Goal: Information Seeking & Learning: Understand process/instructions

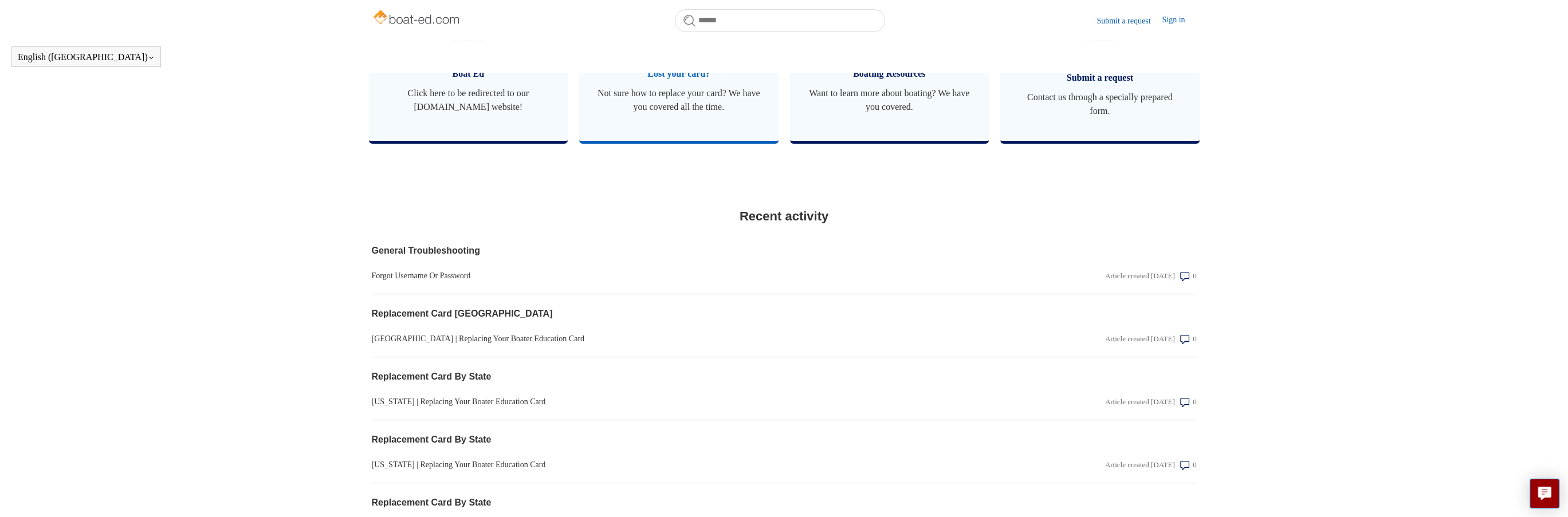
scroll to position [551, 0]
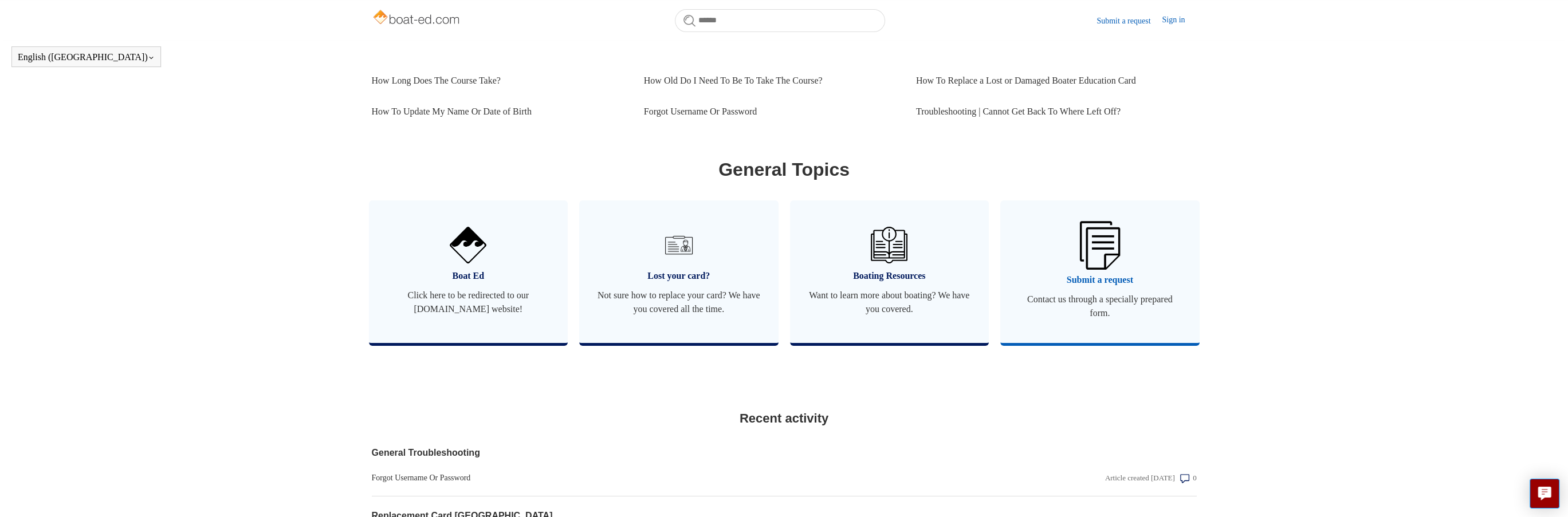
drag, startPoint x: 1114, startPoint y: 290, endPoint x: 1106, endPoint y: 290, distance: 8.0
click at [1112, 287] on span "Submit a request" at bounding box center [1100, 279] width 165 height 14
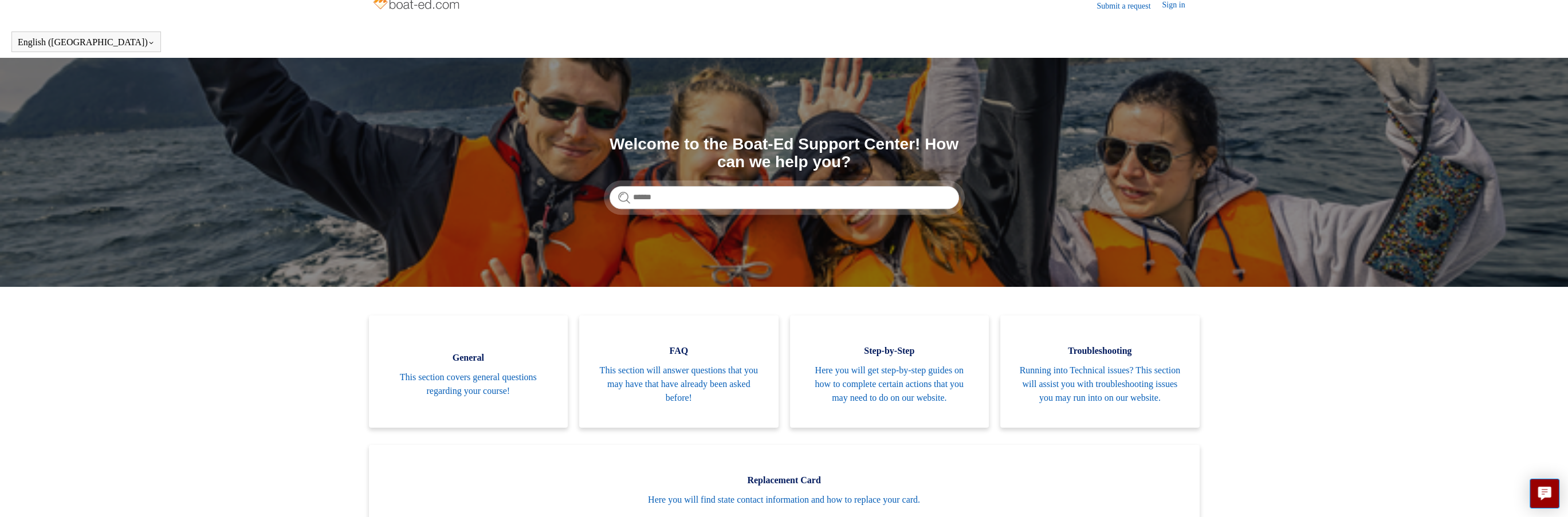
scroll to position [0, 0]
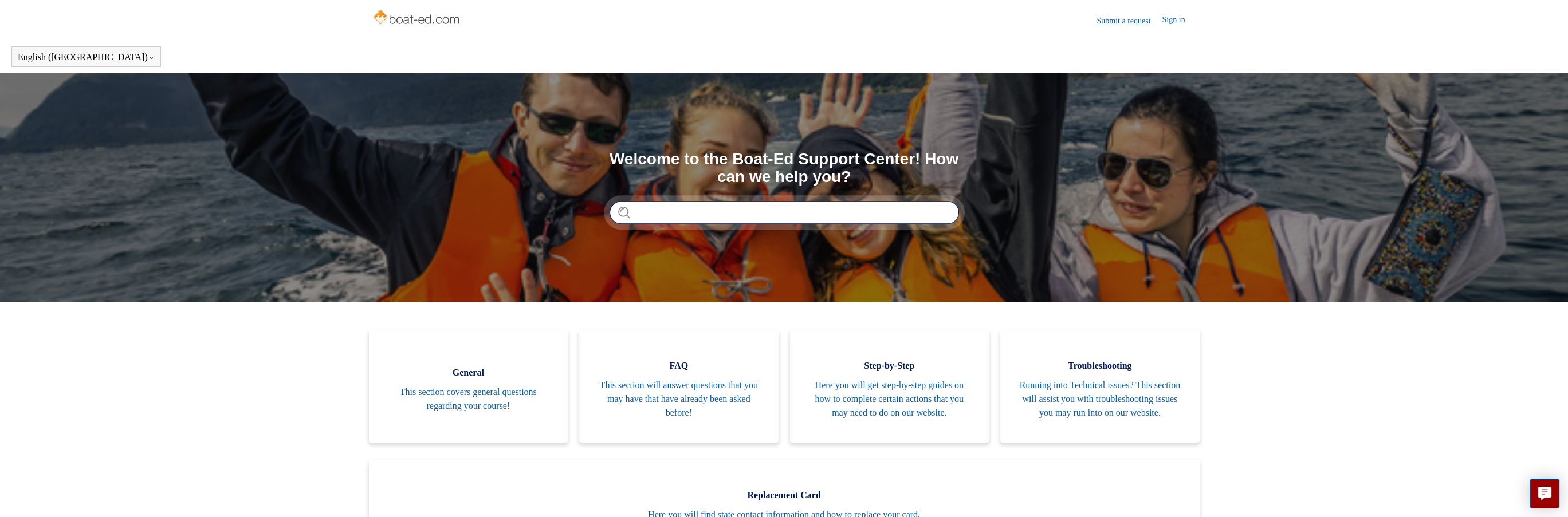
click at [662, 210] on input "Search" at bounding box center [784, 212] width 349 height 23
type input "******"
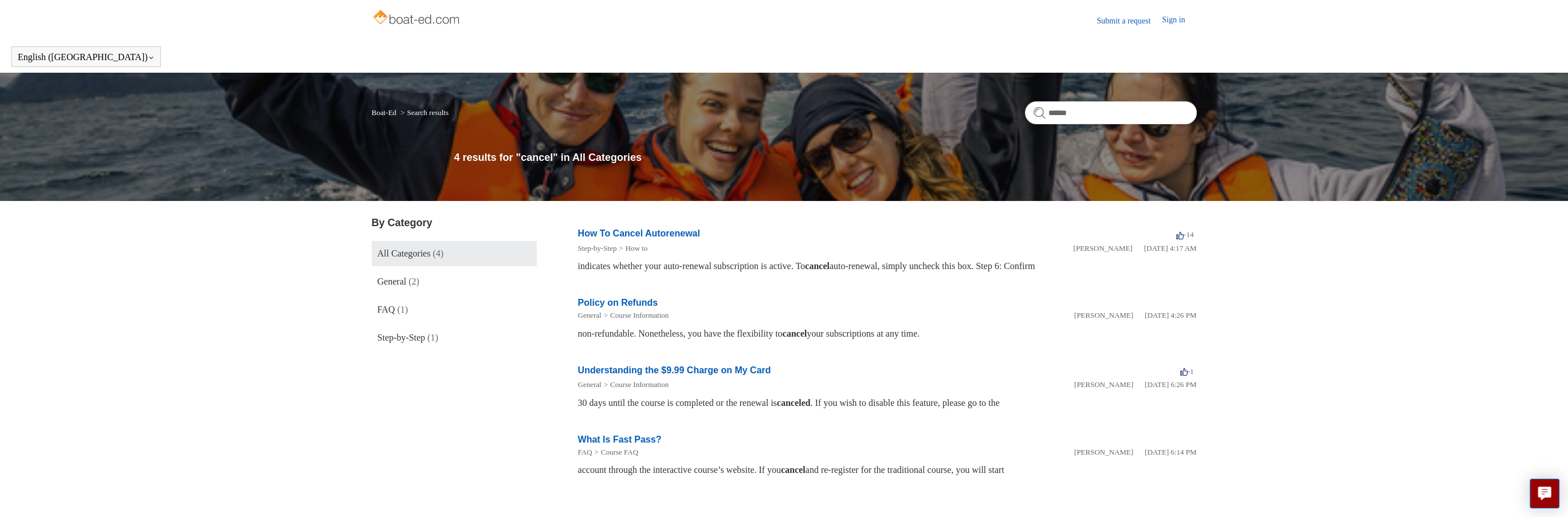
click at [657, 234] on link "How To Cancel Autorenewal" at bounding box center [639, 232] width 122 height 9
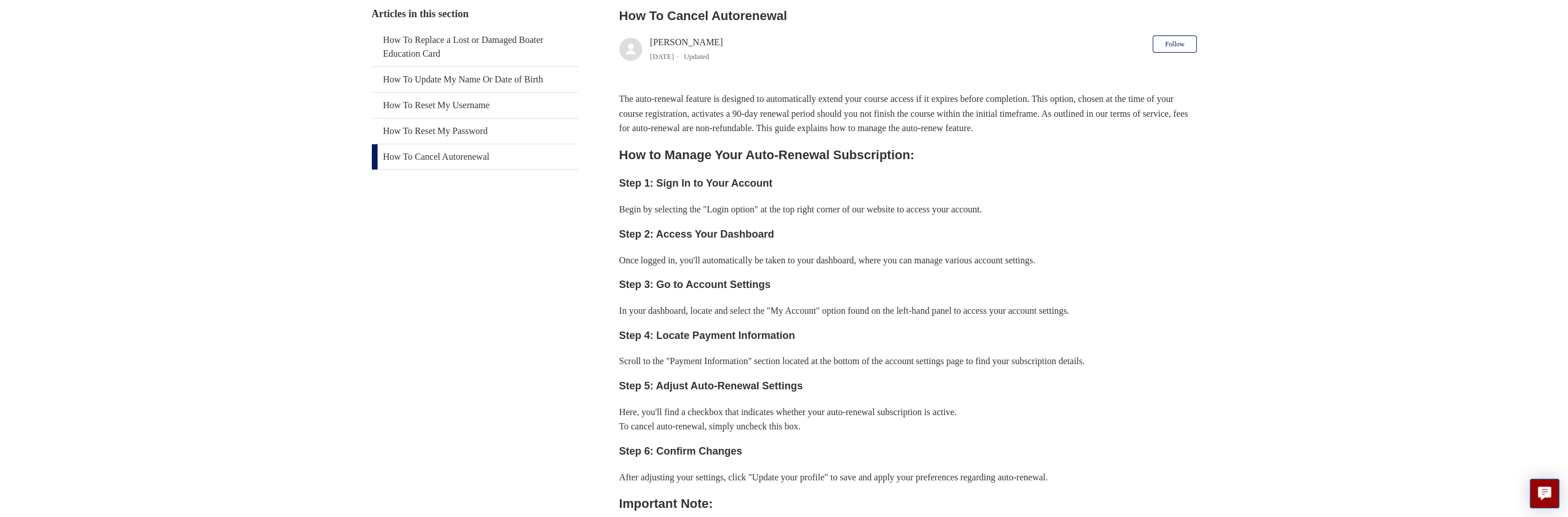
scroll to position [369, 0]
